Goal: Transaction & Acquisition: Purchase product/service

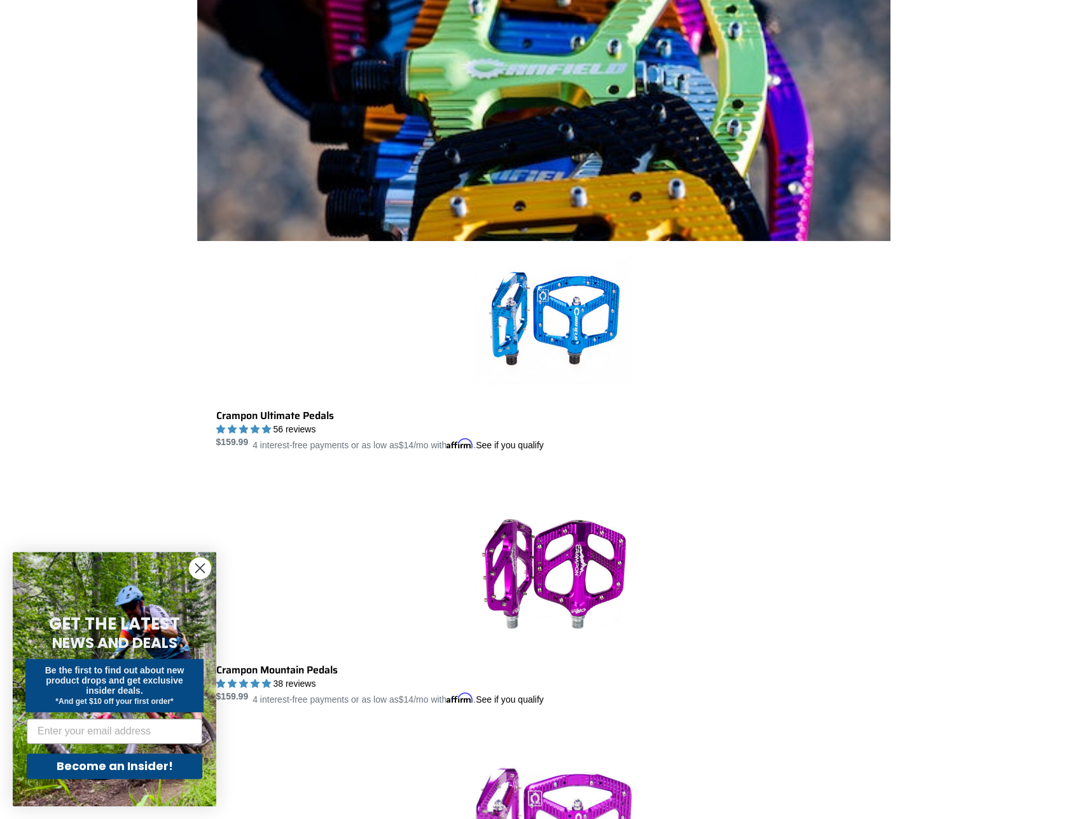
scroll to position [318, 0]
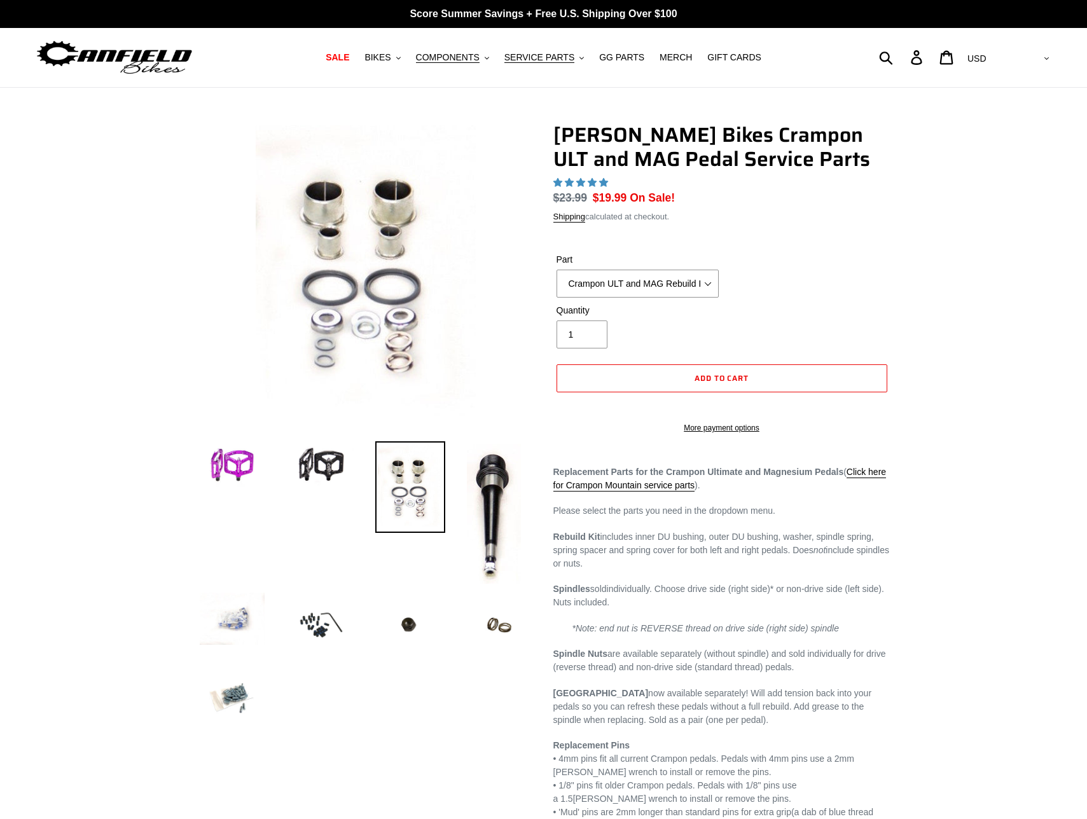
select select "highest-rating"
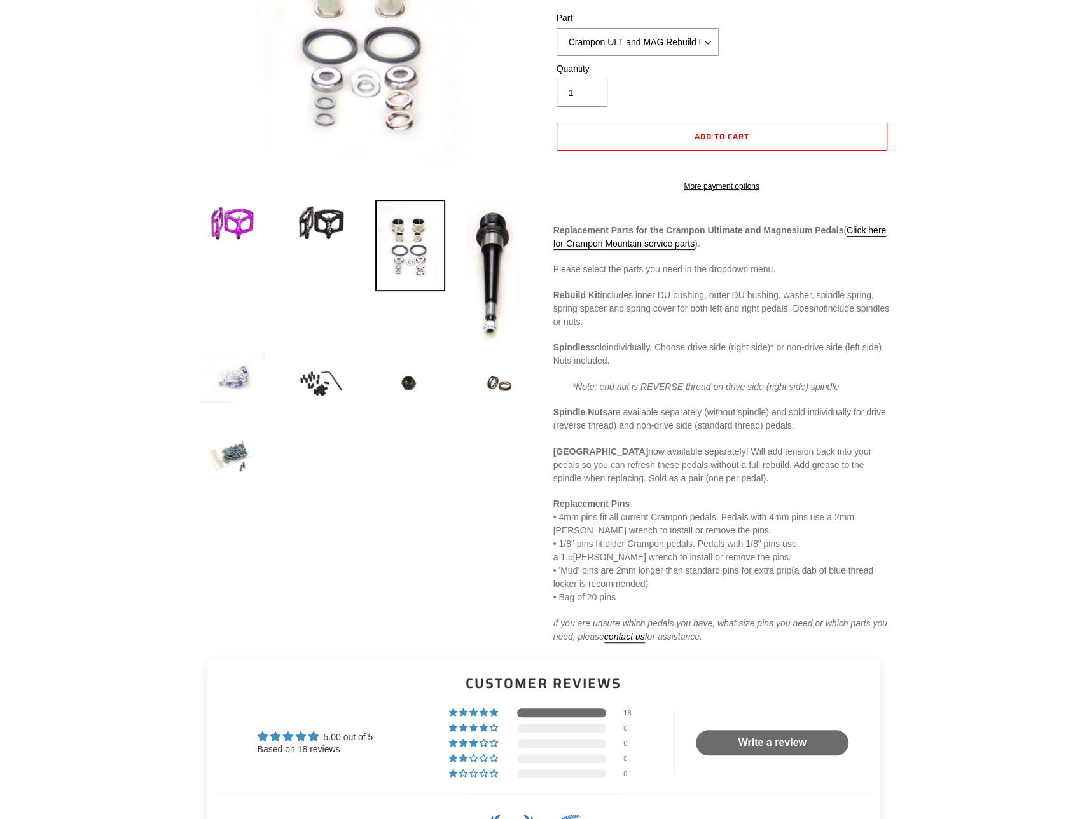
scroll to position [64, 0]
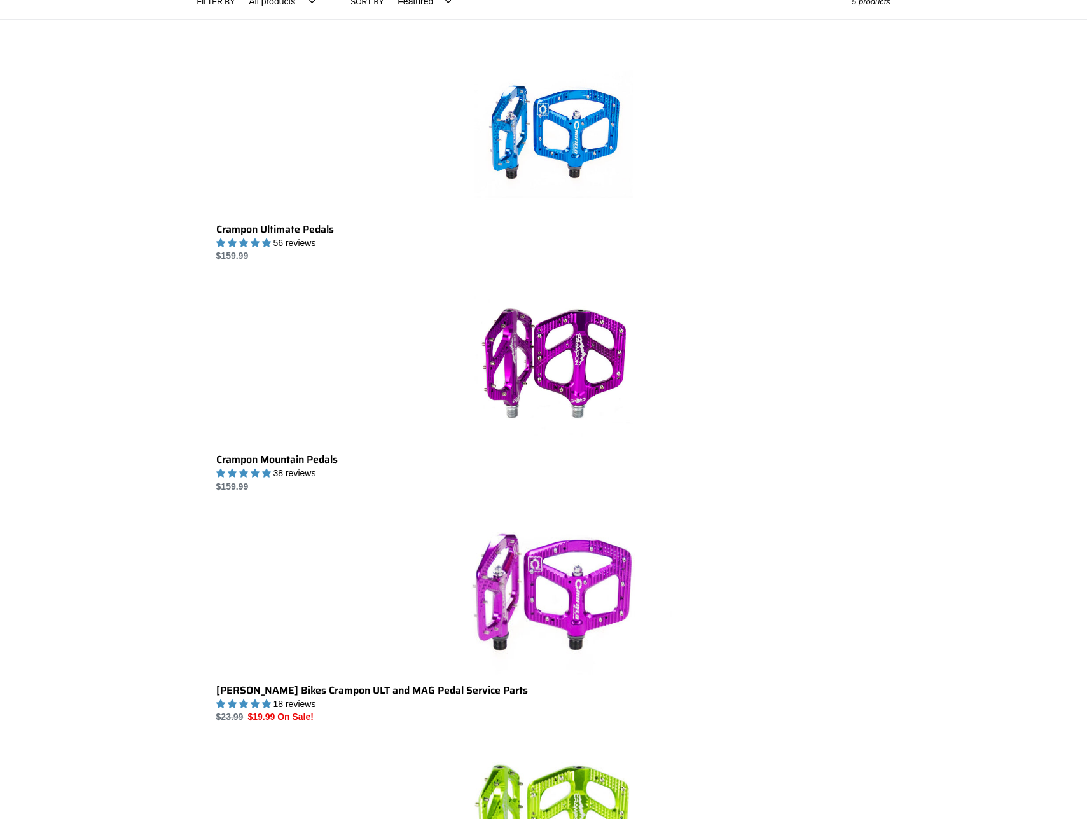
scroll to position [317, 0]
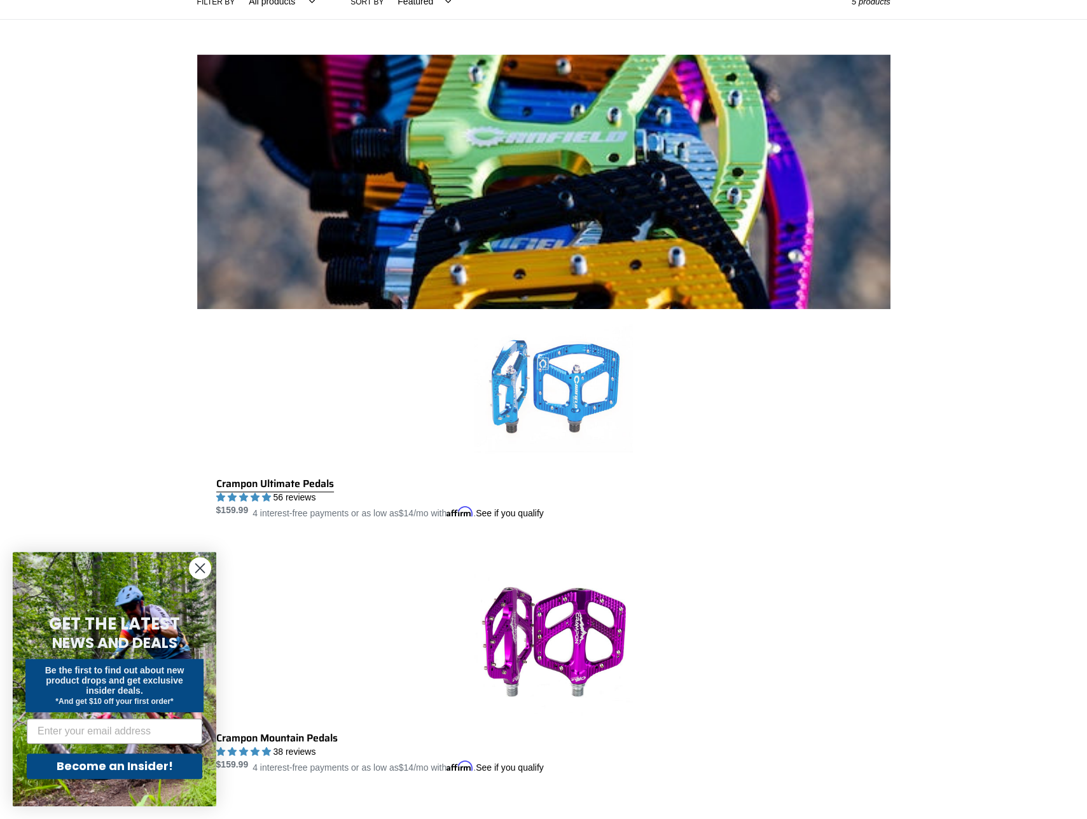
click at [583, 309] on link "Crampon Ultimate Pedals" at bounding box center [553, 415] width 674 height 212
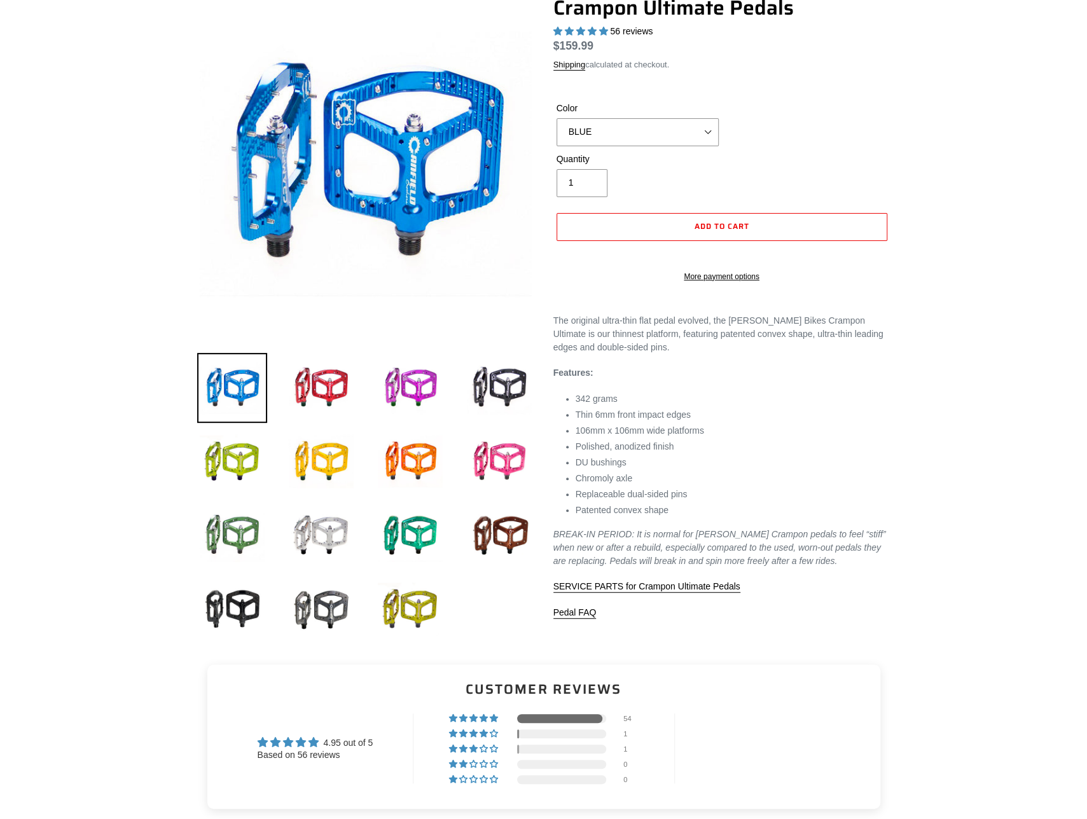
scroll to position [127, 0]
select select "highest-rating"
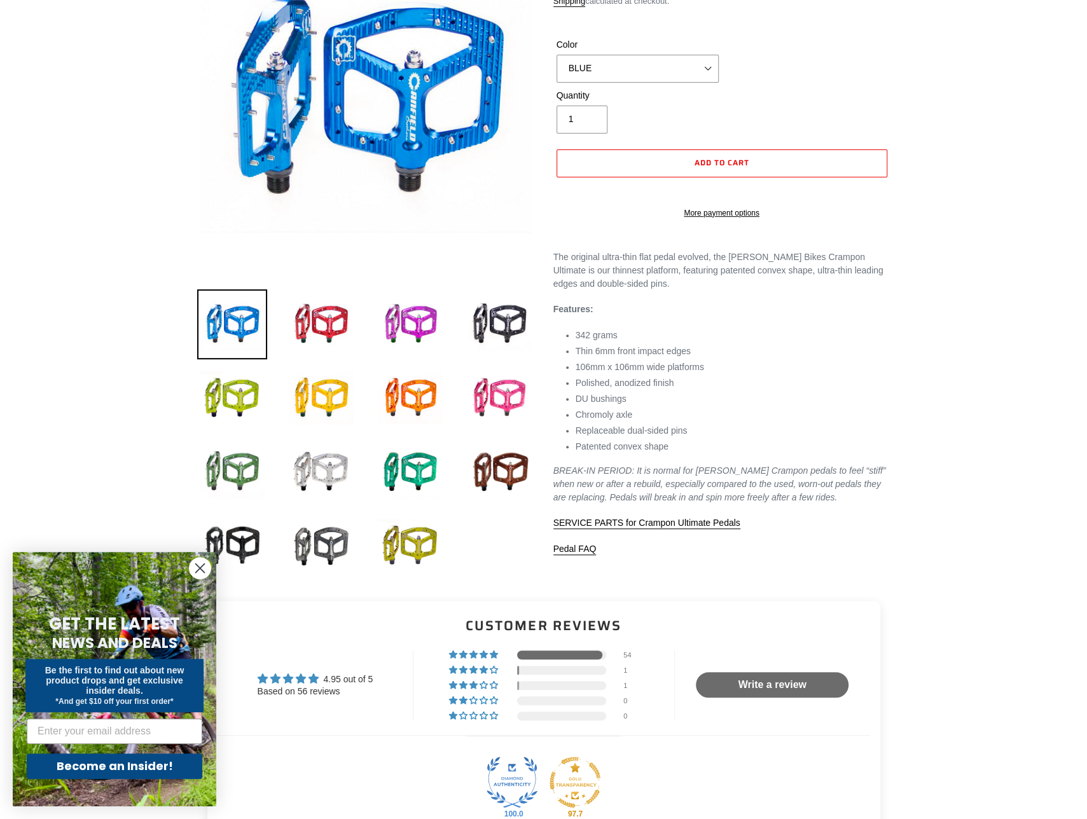
scroll to position [0, 0]
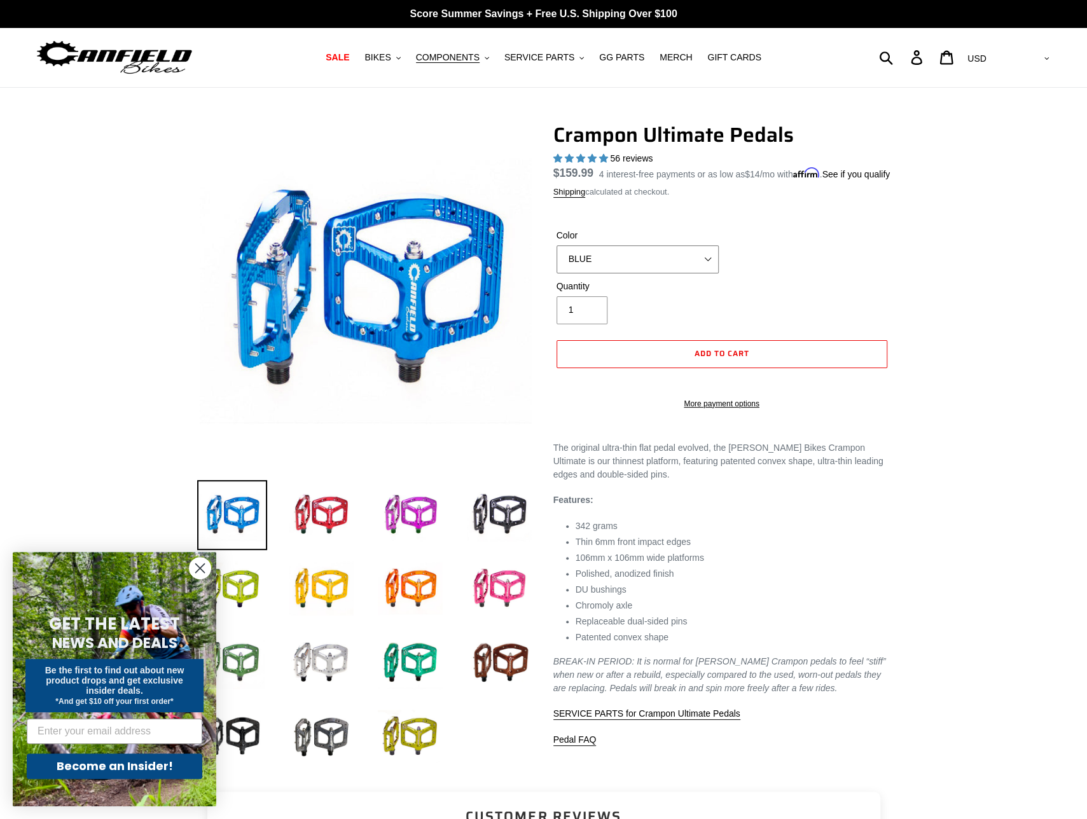
click at [602, 273] on select "BLUE RED PURPLE STEALTH BRONZE GREY [GEOGRAPHIC_DATA] BLACK POLISHED [GEOGRAPHI…" at bounding box center [638, 260] width 162 height 28
click at [309, 660] on img at bounding box center [321, 663] width 70 height 70
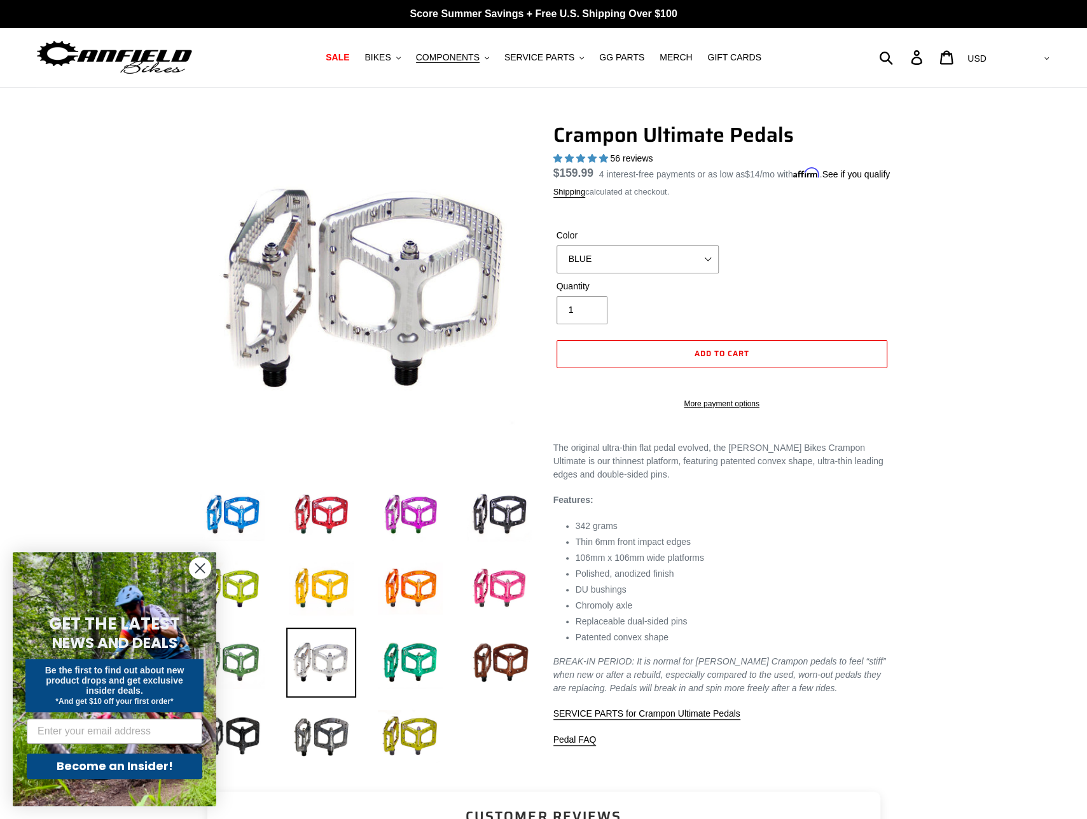
click at [862, 263] on div "Color BLUE RED PURPLE STEALTH BRONZE GREY [GEOGRAPHIC_DATA] BLACK POLISHED [GEO…" at bounding box center [721, 254] width 337 height 51
click at [645, 273] on select "BLUE RED PURPLE STEALTH BRONZE GREY [GEOGRAPHIC_DATA] BLACK POLISHED [GEOGRAPHI…" at bounding box center [638, 260] width 162 height 28
click at [557, 260] on select "BLUE RED PURPLE STEALTH BRONZE GREY [GEOGRAPHIC_DATA] BLACK POLISHED [GEOGRAPHI…" at bounding box center [638, 260] width 162 height 28
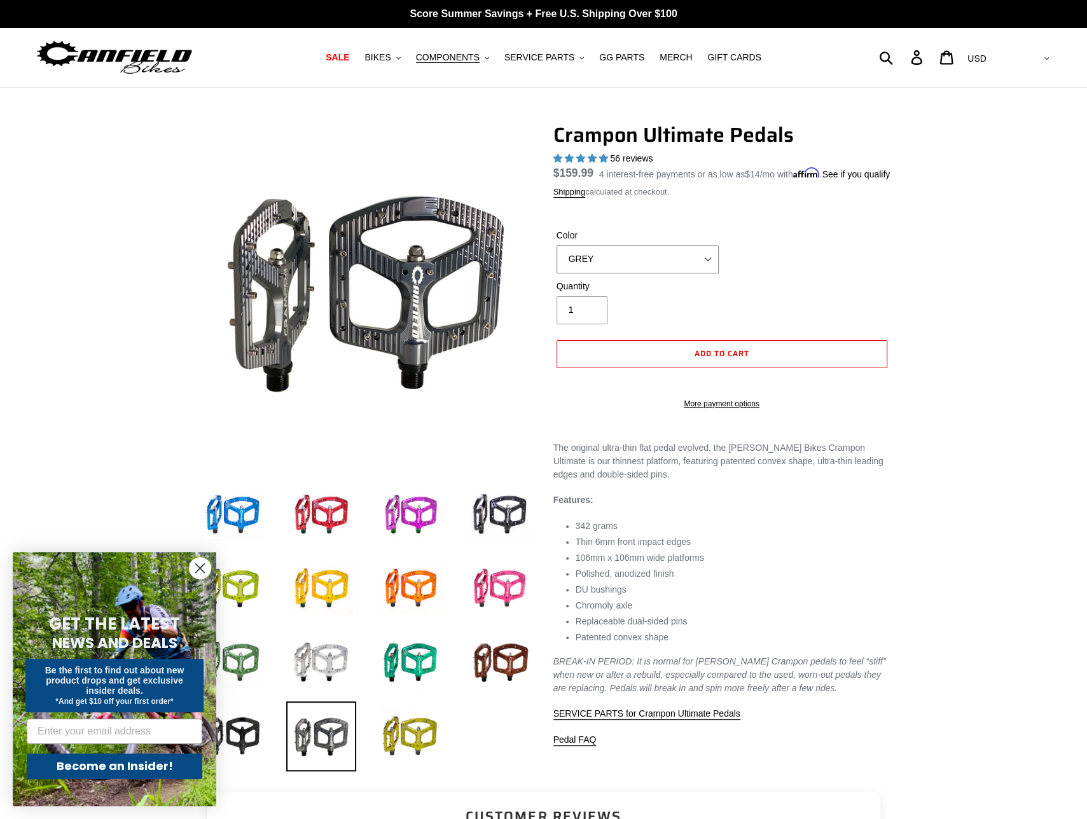
click at [623, 273] on select "BLUE RED PURPLE STEALTH BRONZE GREY [GEOGRAPHIC_DATA] BLACK POLISHED [GEOGRAPHI…" at bounding box center [638, 260] width 162 height 28
click at [557, 260] on select "BLUE RED PURPLE STEALTH BRONZE GREY [GEOGRAPHIC_DATA] BLACK POLISHED [GEOGRAPHI…" at bounding box center [638, 260] width 162 height 28
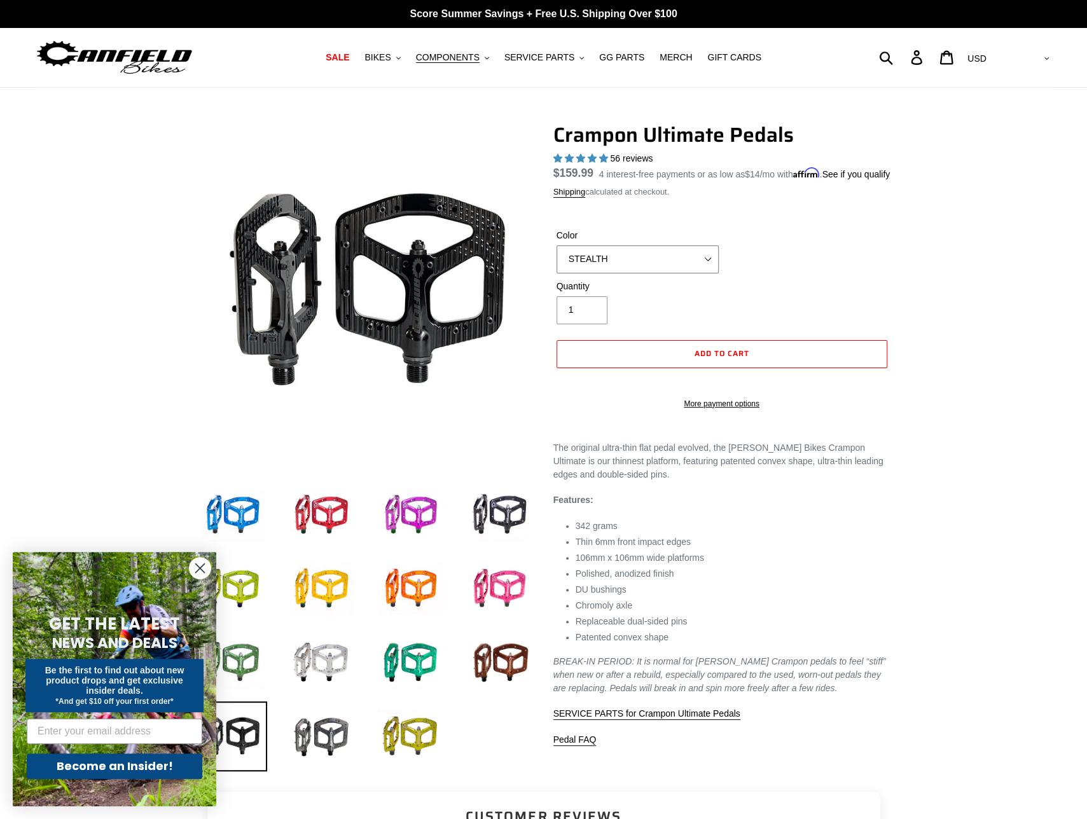
click at [628, 273] on select "BLUE RED PURPLE STEALTH BRONZE GREY [GEOGRAPHIC_DATA] BLACK POLISHED [GEOGRAPHI…" at bounding box center [638, 260] width 162 height 28
select select "POLISHED"
click at [557, 260] on select "BLUE RED PURPLE STEALTH BRONZE GREY [GEOGRAPHIC_DATA] BLACK POLISHED [GEOGRAPHI…" at bounding box center [638, 260] width 162 height 28
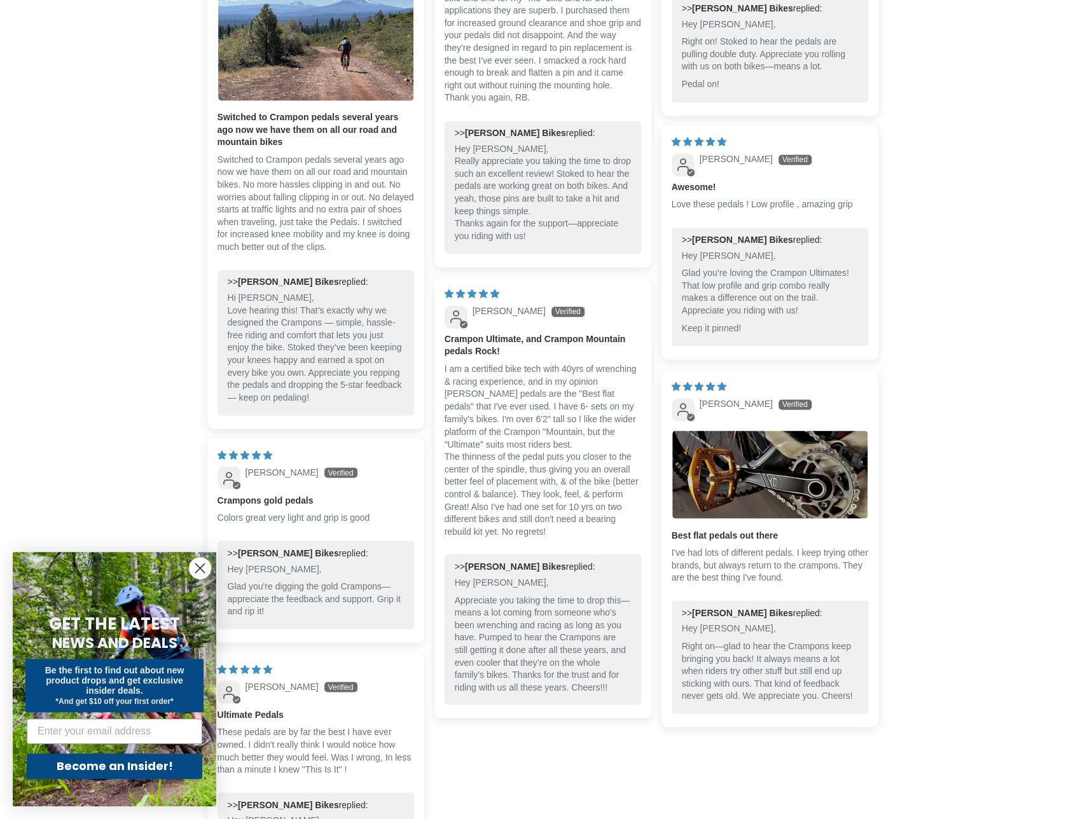
scroll to position [1145, 0]
